Goal: Information Seeking & Learning: Learn about a topic

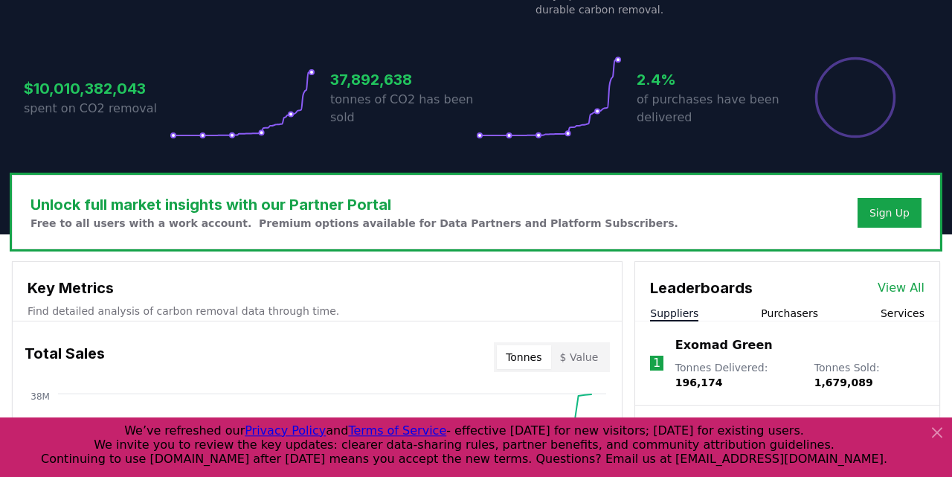
scroll to position [315, 0]
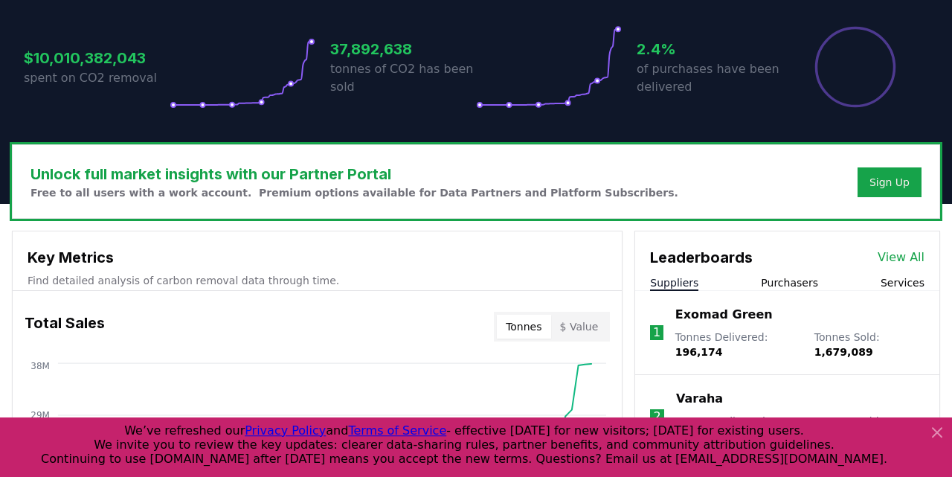
click at [936, 435] on icon at bounding box center [937, 432] width 9 height 9
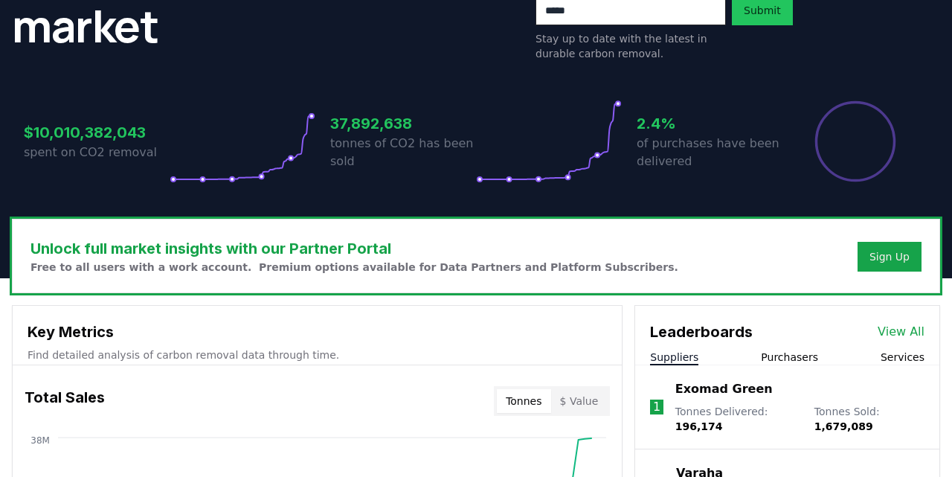
scroll to position [0, 0]
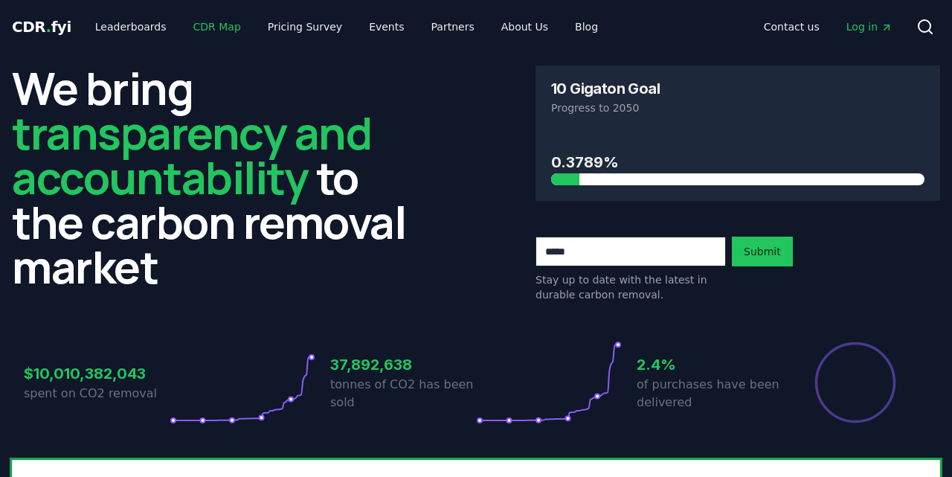
click at [200, 30] on link "CDR Map" at bounding box center [217, 26] width 71 height 27
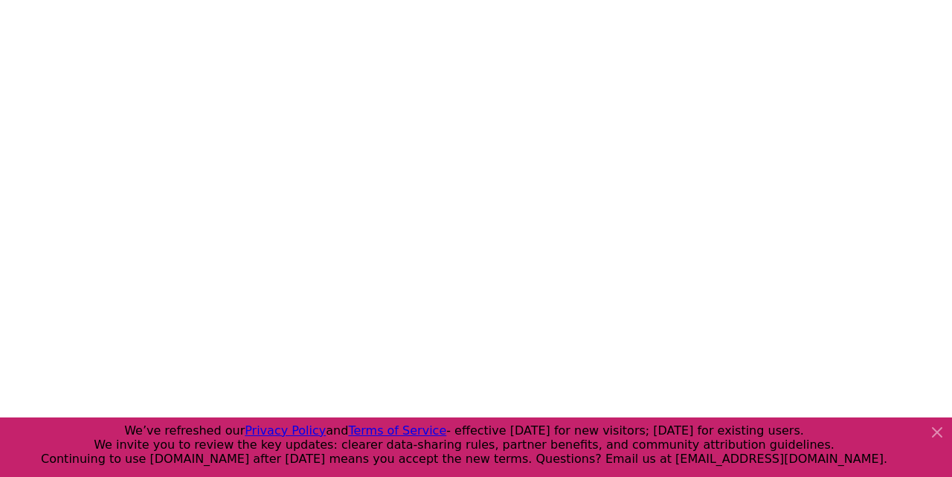
scroll to position [259, 0]
click at [933, 441] on div at bounding box center [935, 447] width 24 height 48
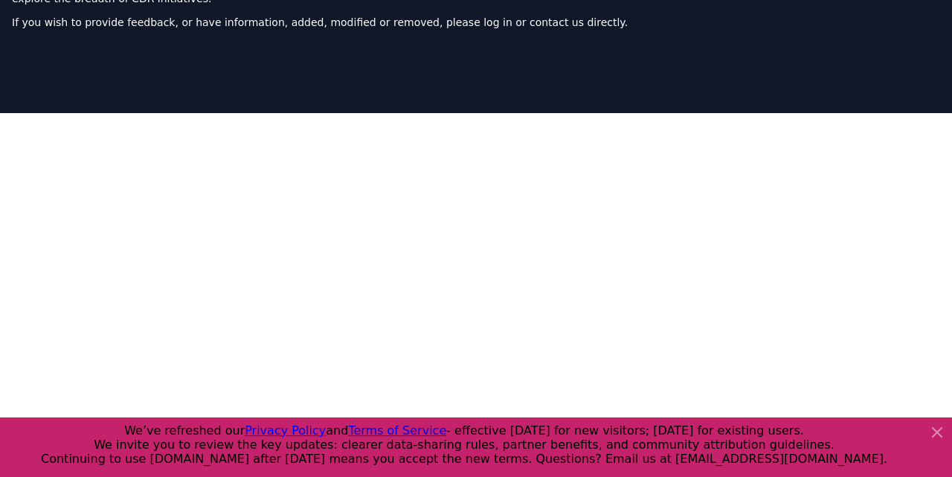
scroll to position [103, 0]
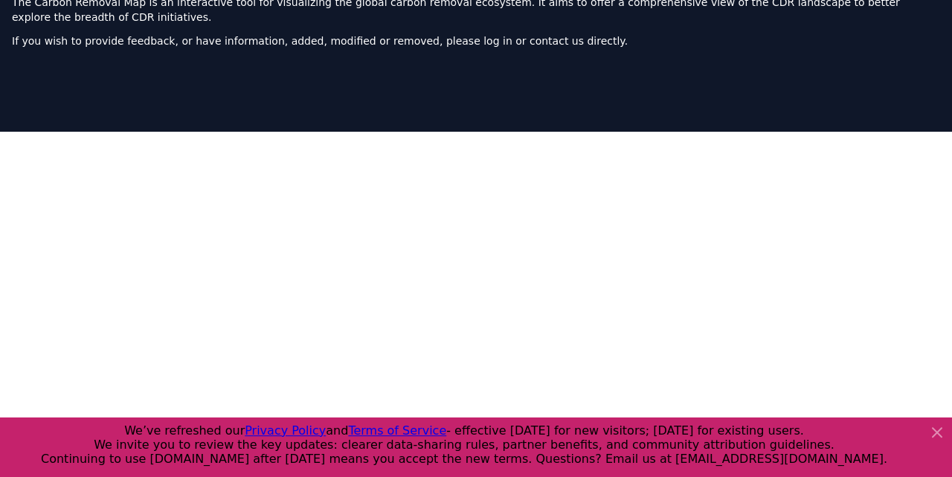
click at [943, 427] on icon at bounding box center [938, 432] width 18 height 18
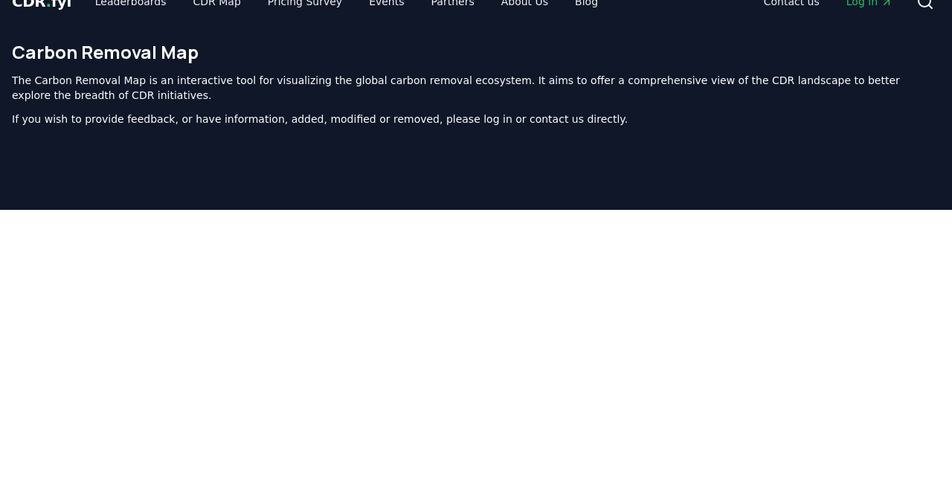
scroll to position [0, 0]
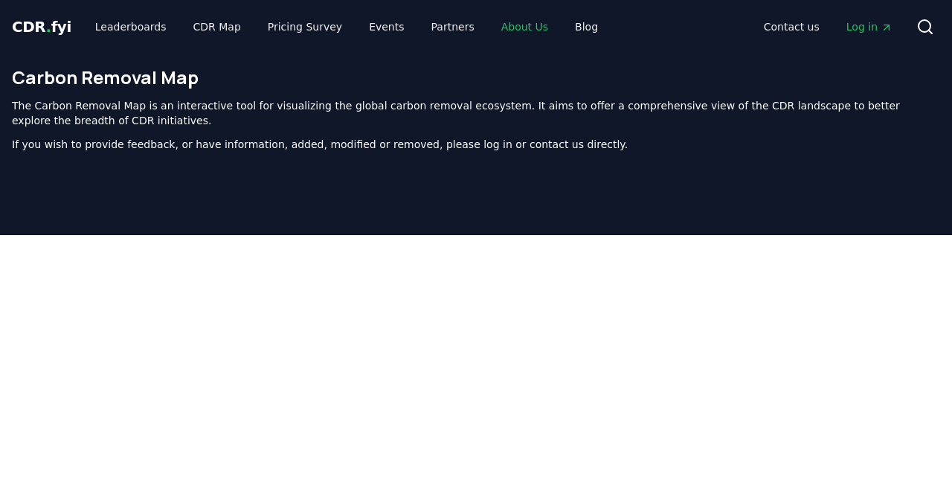
click at [490, 28] on link "About Us" at bounding box center [525, 26] width 71 height 27
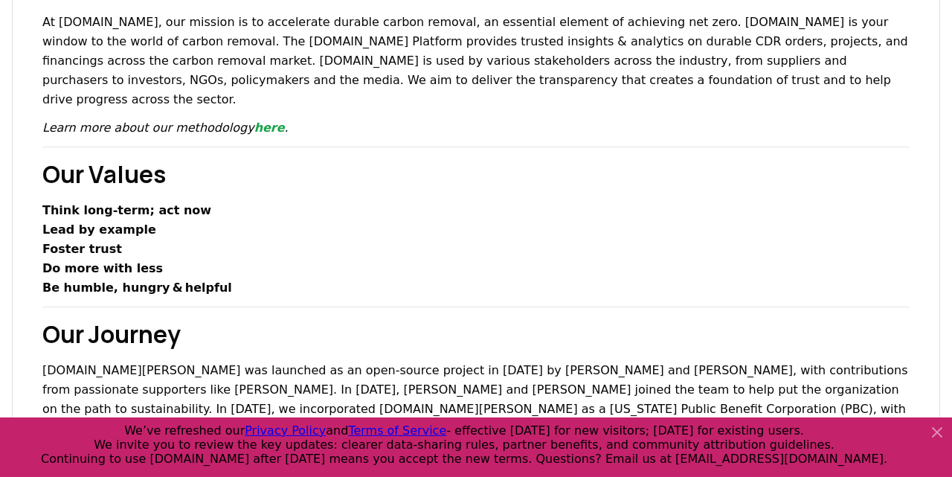
scroll to position [260, 0]
click at [408, 361] on p "[DOMAIN_NAME][PERSON_NAME] was launched as an open-source project in [DATE] by …" at bounding box center [476, 409] width 868 height 97
click at [386, 361] on p "[DOMAIN_NAME][PERSON_NAME] was launched as an open-source project in [DATE] by …" at bounding box center [476, 409] width 868 height 97
drag, startPoint x: 367, startPoint y: 331, endPoint x: 452, endPoint y: 330, distance: 84.8
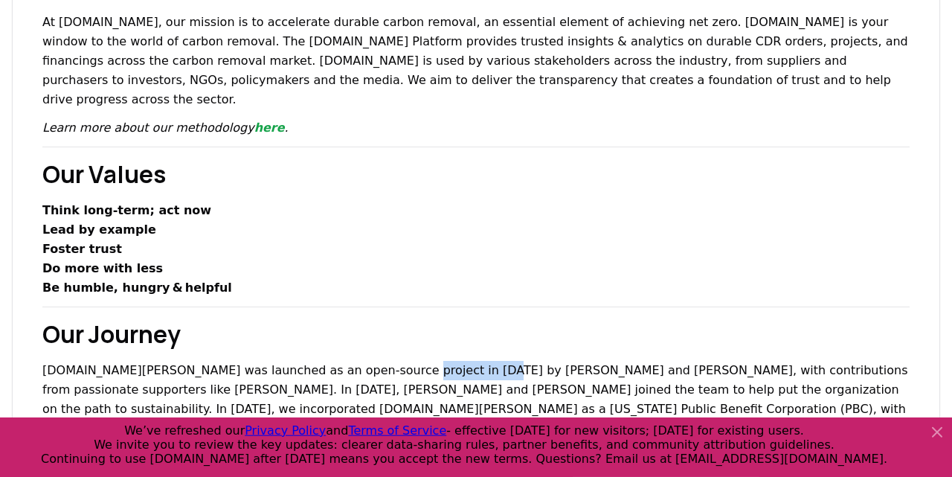
click at [452, 361] on p "[DOMAIN_NAME][PERSON_NAME] was launched as an open-source project in [DATE] by …" at bounding box center [476, 409] width 868 height 97
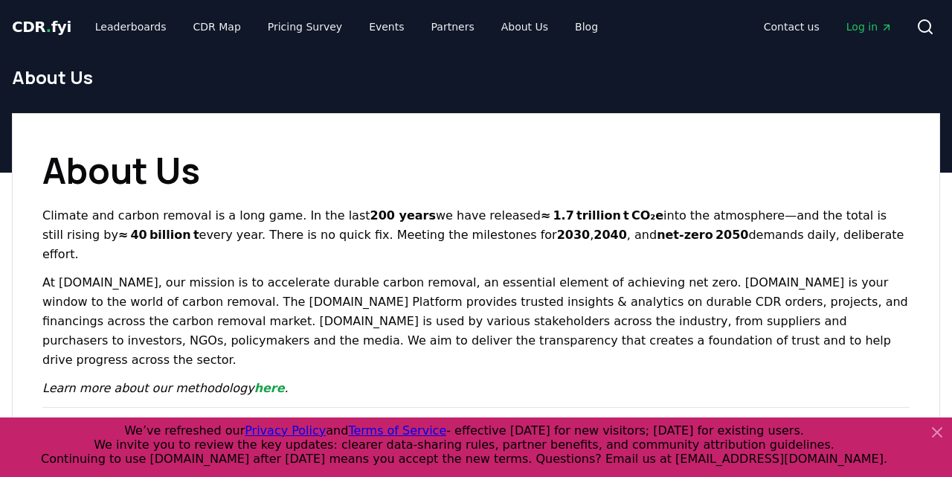
click at [36, 28] on span "CDR . fyi" at bounding box center [42, 27] width 60 height 18
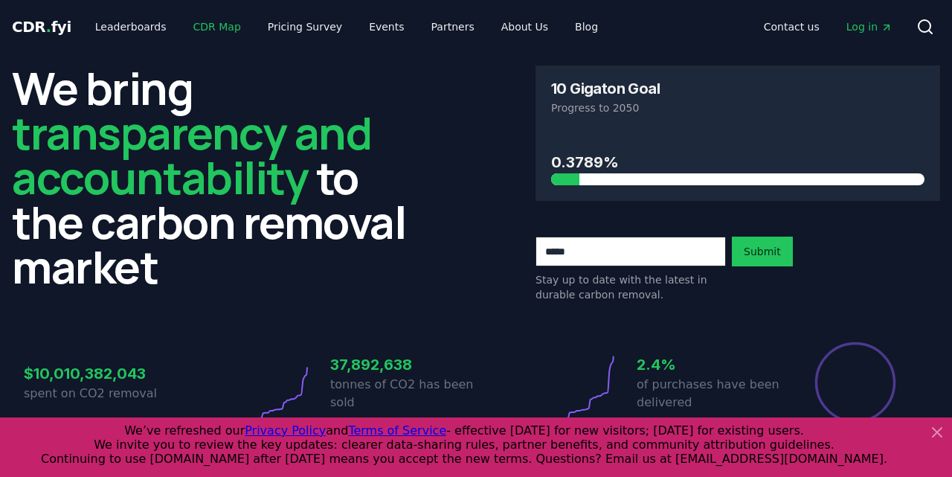
click at [214, 23] on link "CDR Map" at bounding box center [217, 26] width 71 height 27
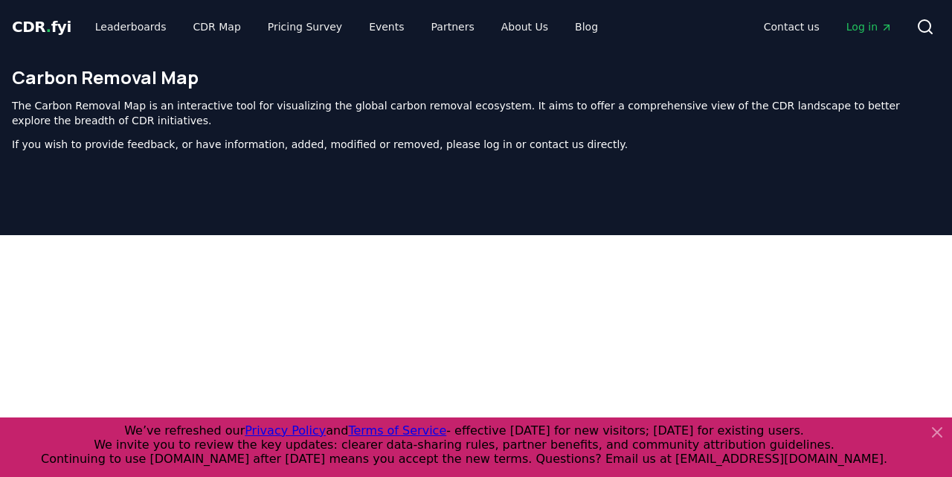
scroll to position [473, 0]
